Goal: Browse casually: Explore the website without a specific task or goal

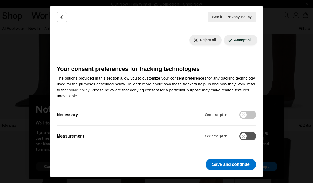
scroll to position [159, 0]
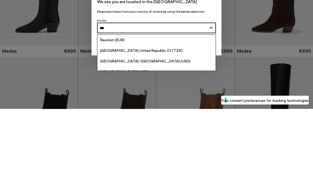
type input "****"
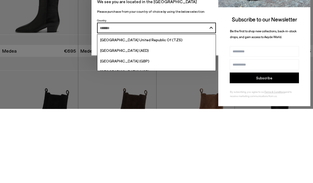
scroll to position [87, 0]
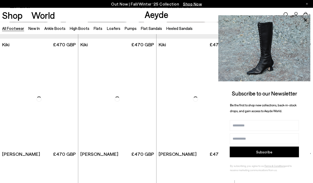
scroll to position [1743, 0]
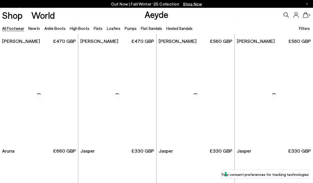
scroll to position [3397, 0]
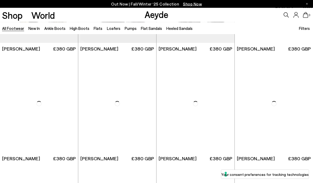
scroll to position [4818, 0]
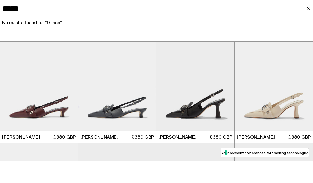
scroll to position [4840, 0]
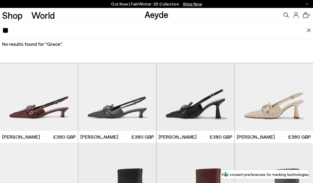
type input "*"
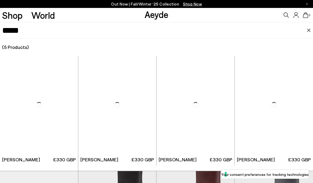
type input "*****"
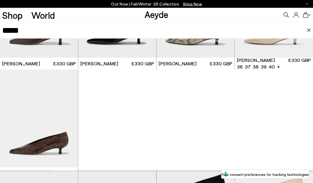
scroll to position [5210, 0]
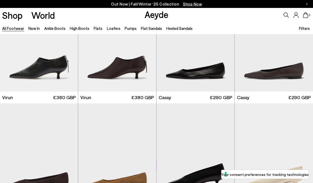
scroll to position [5231, 0]
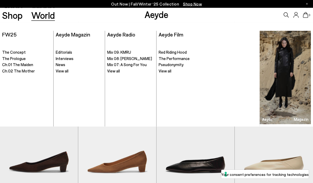
scroll to position [5446, 0]
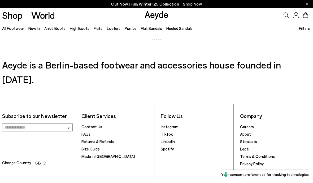
scroll to position [2005, 0]
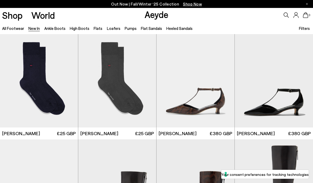
scroll to position [3326, 0]
